Goal: Task Accomplishment & Management: Use online tool/utility

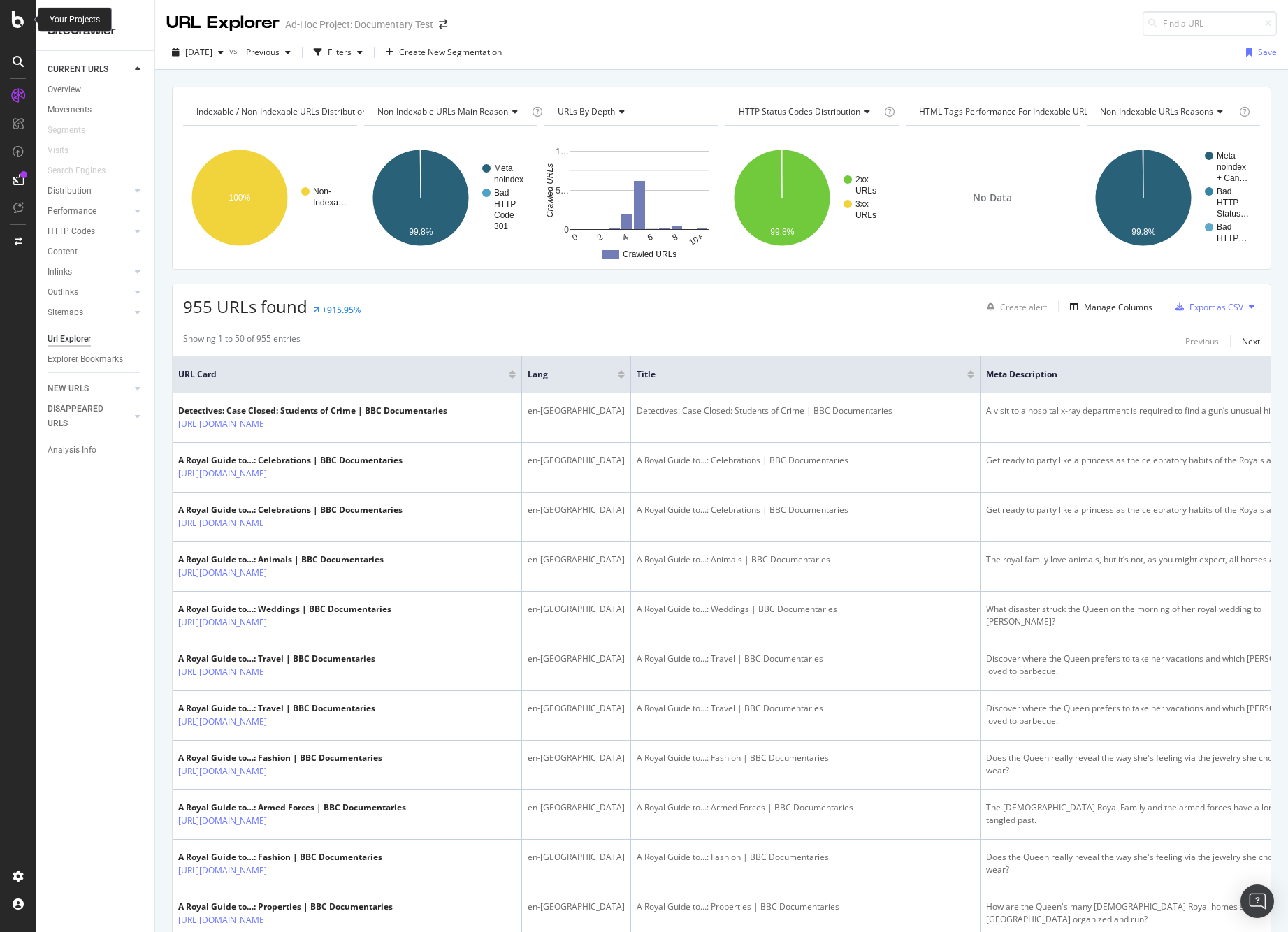
scroll to position [0, 1533]
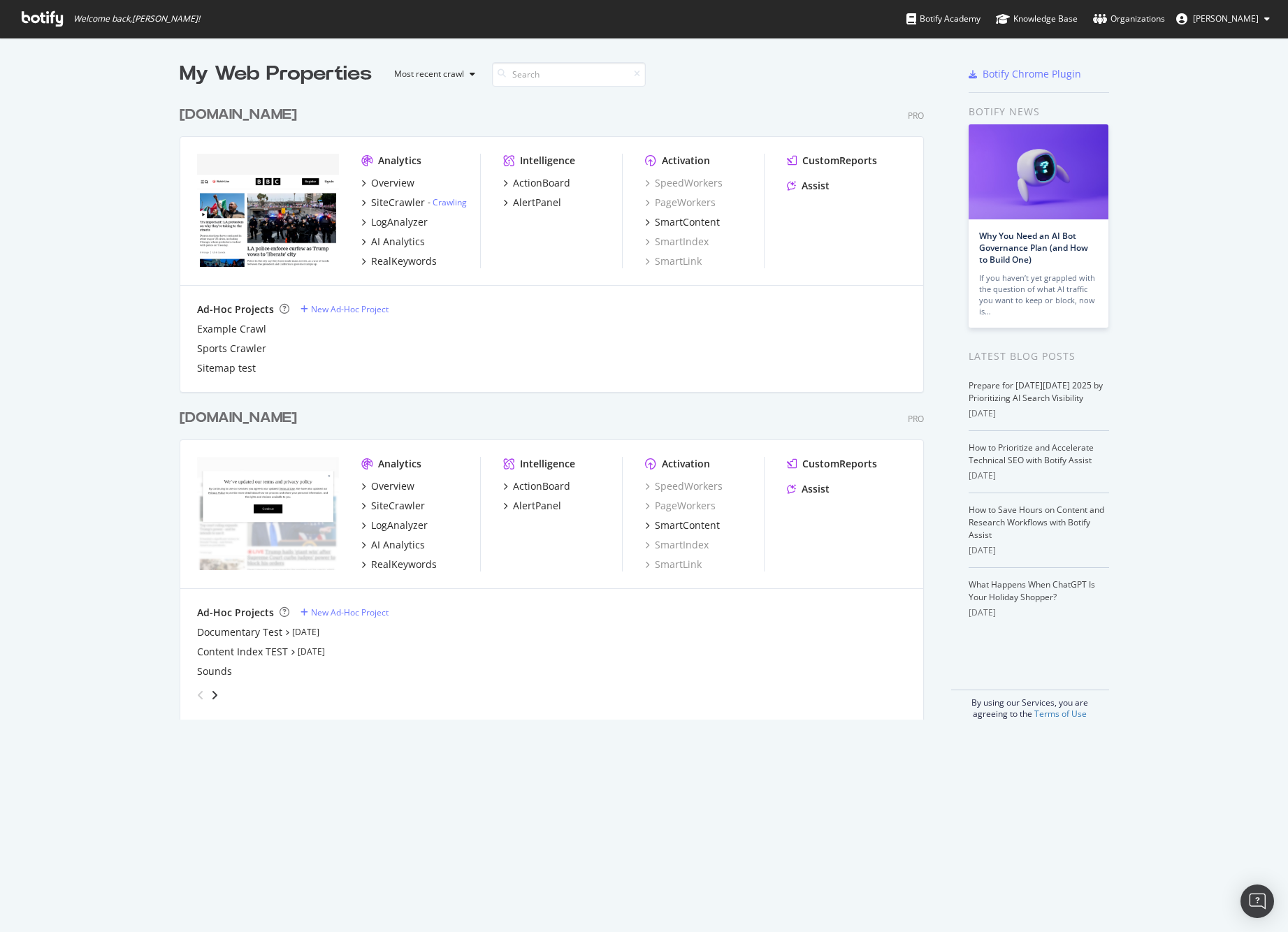
scroll to position [932, 1288]
click at [226, 632] on div "Documentary Test" at bounding box center [239, 632] width 85 height 14
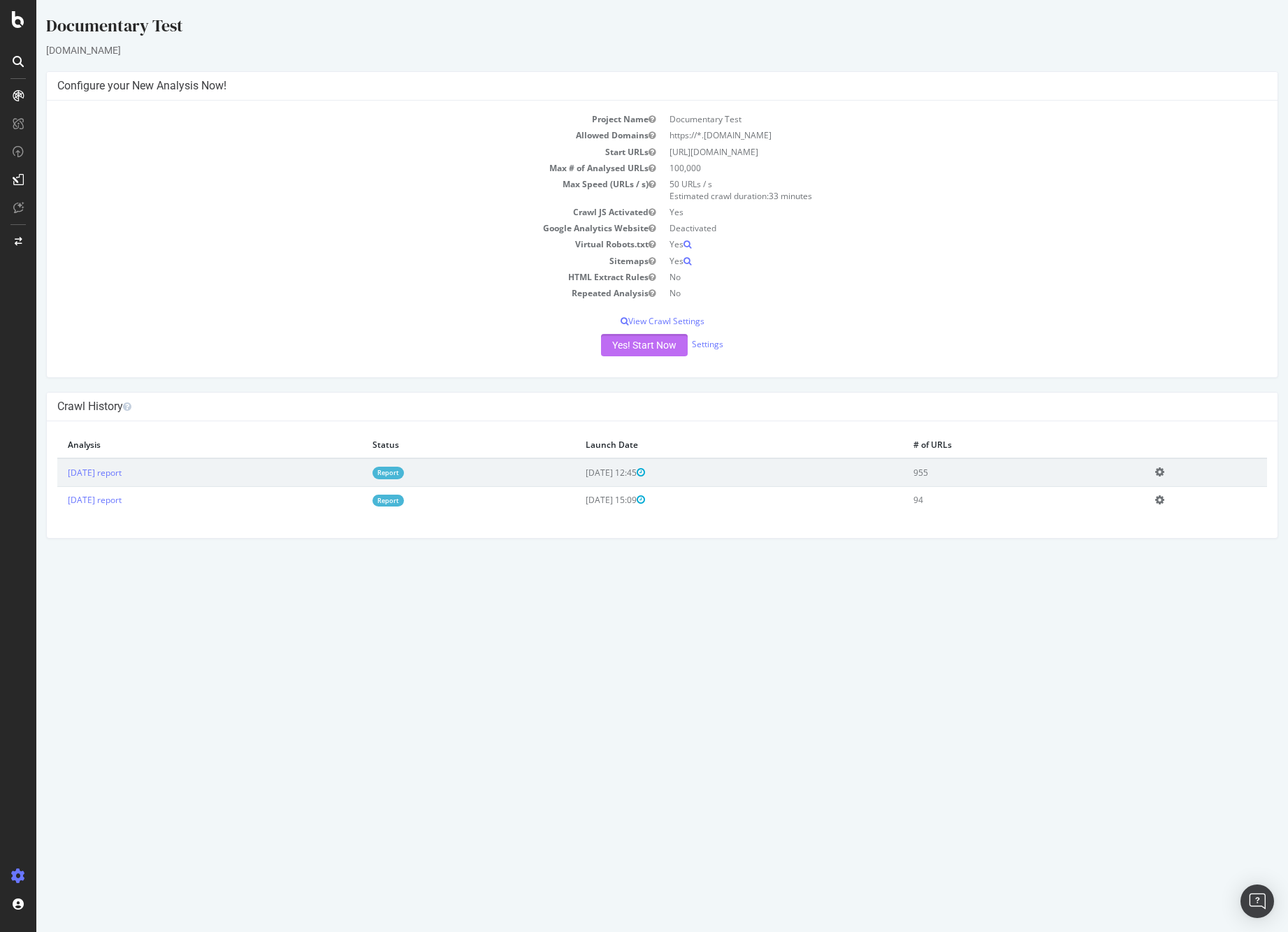
click at [637, 348] on button "Yes! Start Now" at bounding box center [644, 345] width 87 height 22
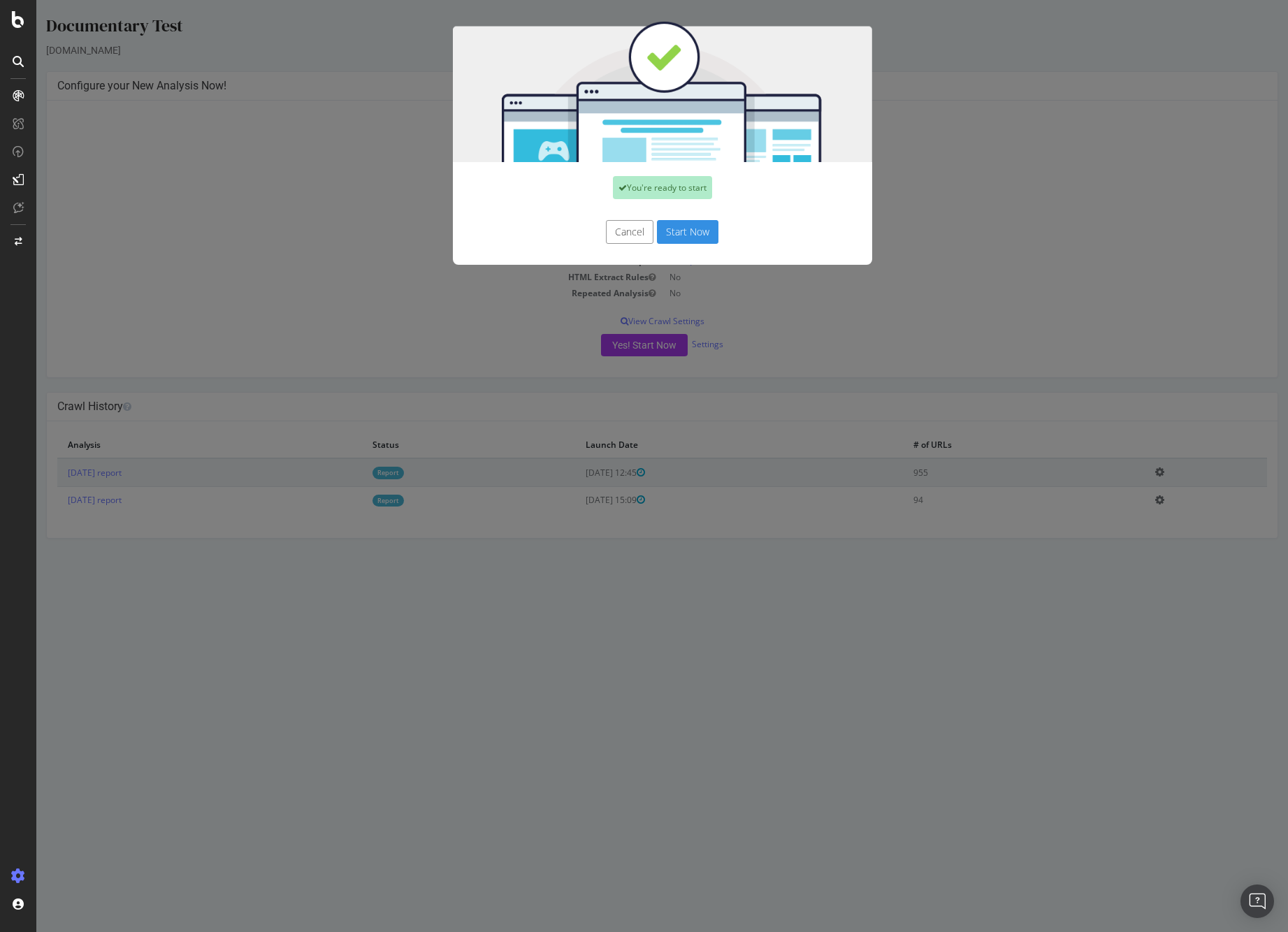
click at [678, 229] on button "Start Now" at bounding box center [687, 232] width 62 height 23
